Goal: Transaction & Acquisition: Download file/media

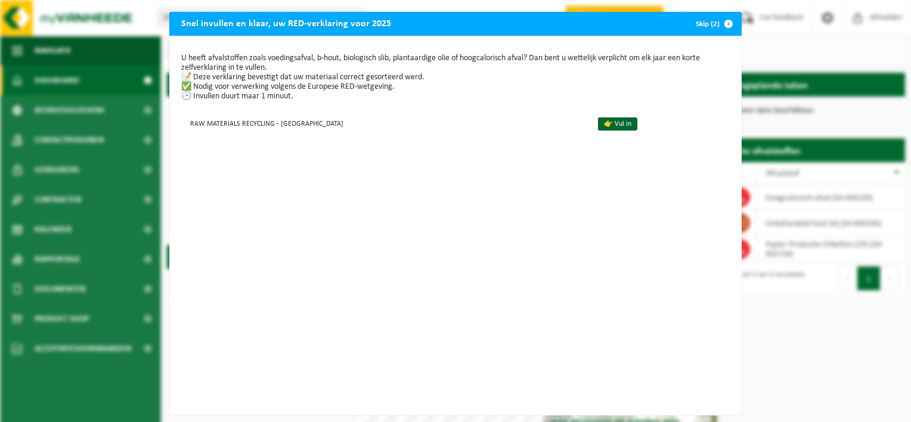
click at [699, 23] on button "Skip (2)" at bounding box center [714, 24] width 54 height 24
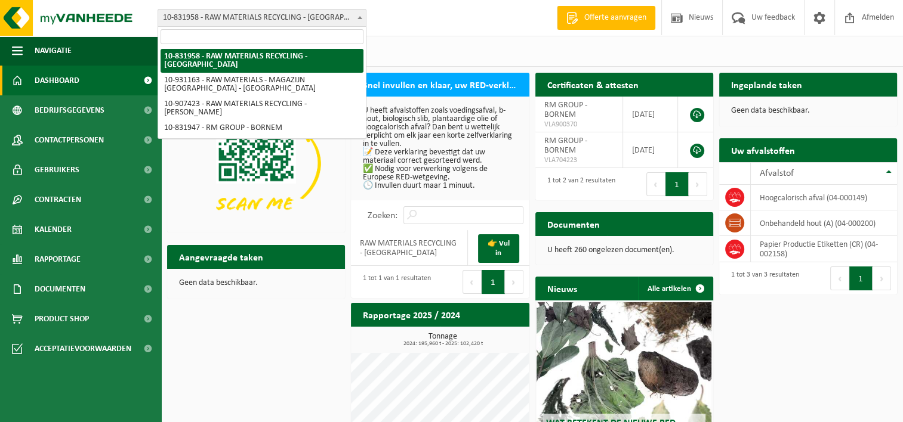
click at [251, 20] on span "10-831958 - RAW MATERIALS RECYCLING - [GEOGRAPHIC_DATA]" at bounding box center [262, 18] width 208 height 17
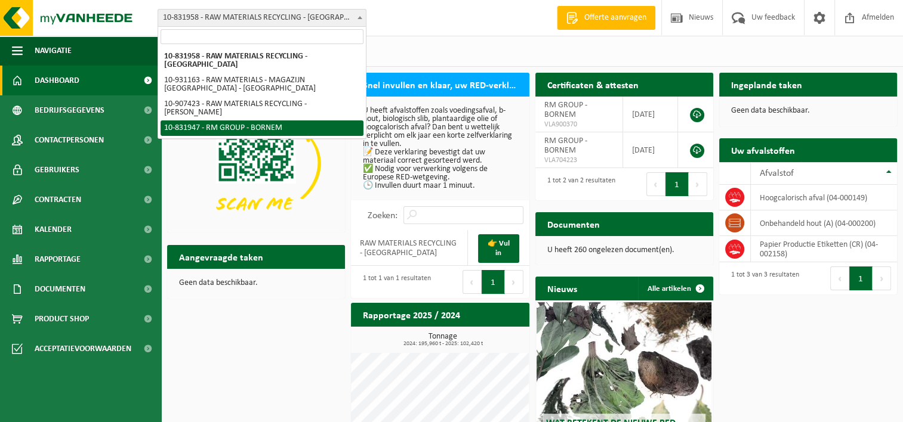
select select "91754"
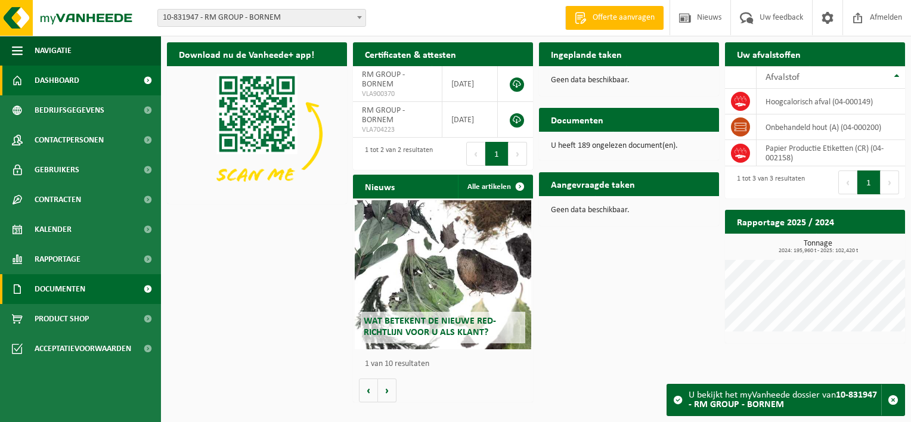
click at [123, 292] on link "Documenten" at bounding box center [80, 289] width 161 height 30
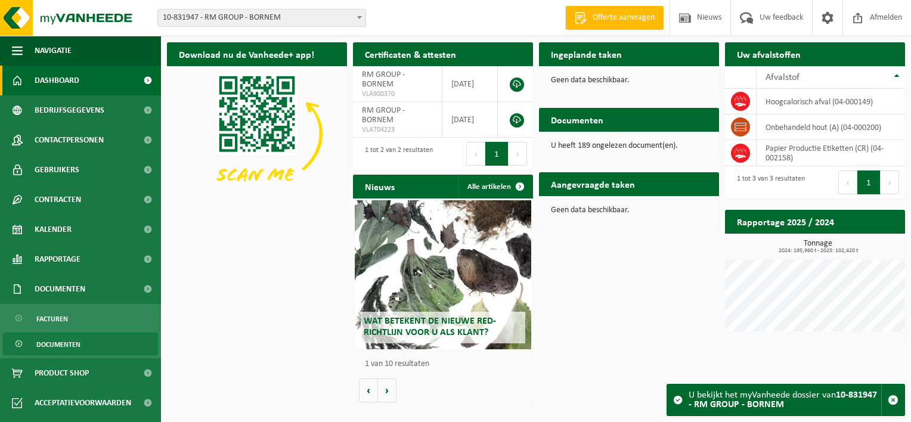
click at [57, 347] on span "Documenten" at bounding box center [58, 344] width 44 height 23
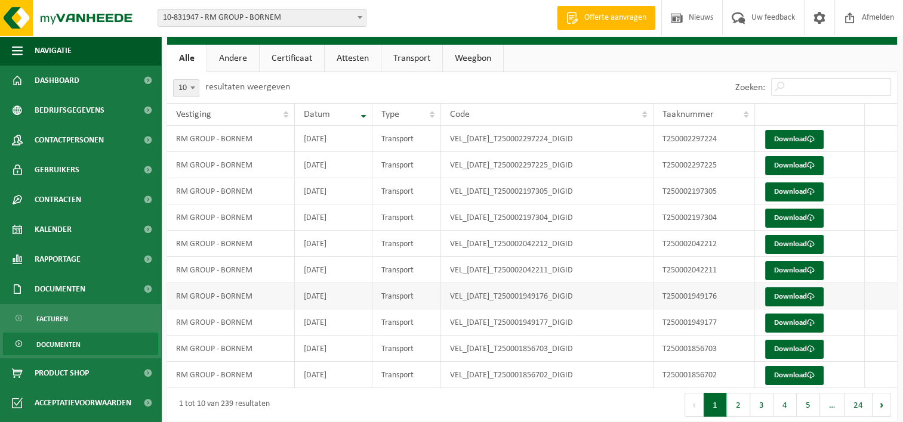
scroll to position [31, 0]
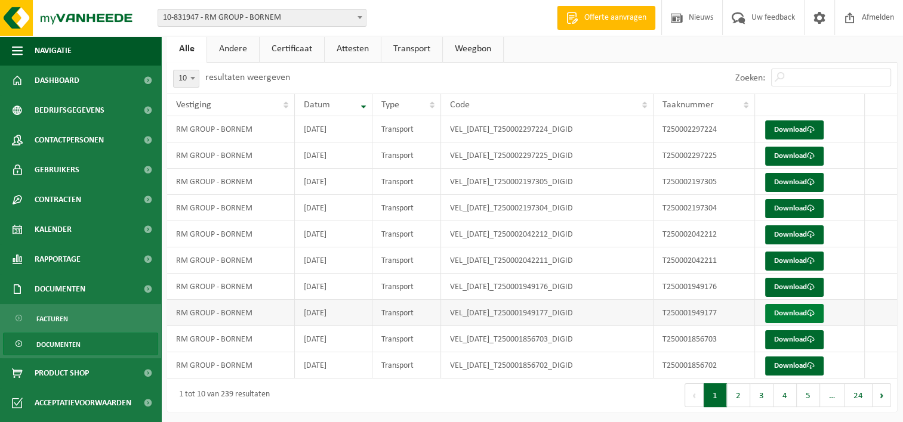
click at [791, 311] on link "Download" at bounding box center [794, 313] width 58 height 19
click at [791, 287] on link "Download" at bounding box center [794, 287] width 58 height 19
click at [792, 262] on link "Download" at bounding box center [794, 261] width 58 height 19
click at [796, 234] on link "Download" at bounding box center [794, 234] width 58 height 19
click at [877, 231] on td at bounding box center [880, 234] width 32 height 26
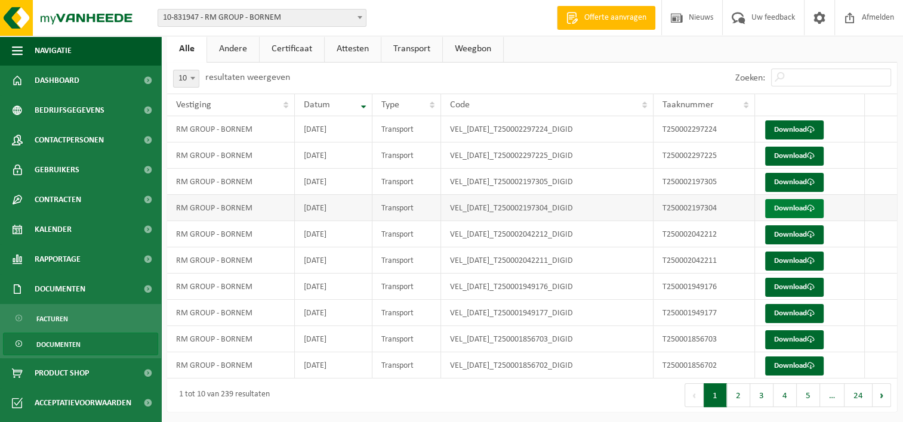
click at [795, 208] on link "Download" at bounding box center [794, 208] width 58 height 19
click at [880, 181] on td at bounding box center [880, 182] width 32 height 26
click at [786, 184] on link "Download" at bounding box center [794, 182] width 58 height 19
